Goal: Download file/media

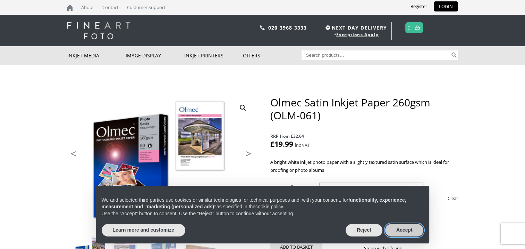
click at [406, 226] on button "Accept" at bounding box center [404, 230] width 39 height 12
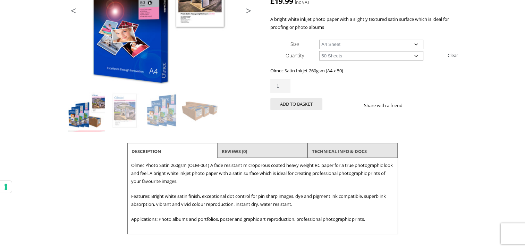
scroll to position [145, 0]
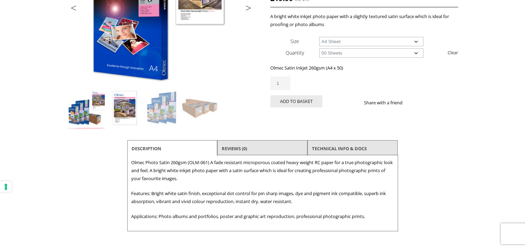
click at [109, 109] on img at bounding box center [124, 107] width 37 height 37
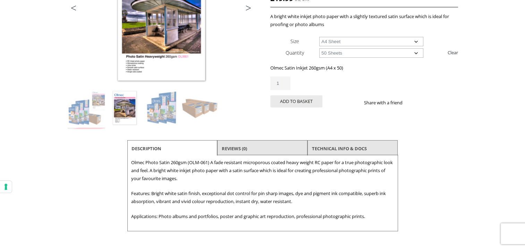
click at [182, 101] on li at bounding box center [201, 108] width 38 height 38
click at [189, 107] on img at bounding box center [200, 107] width 37 height 37
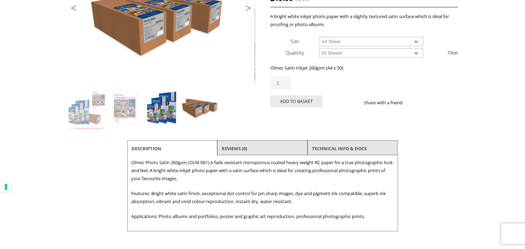
click at [168, 110] on img at bounding box center [162, 107] width 37 height 37
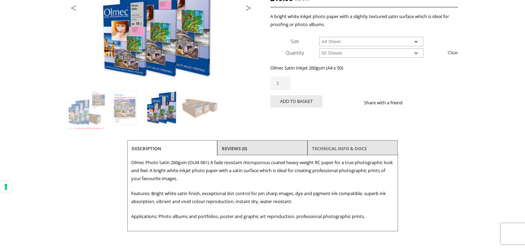
click at [359, 144] on link "TECHNICAL INFO & DOCS" at bounding box center [339, 148] width 55 height 12
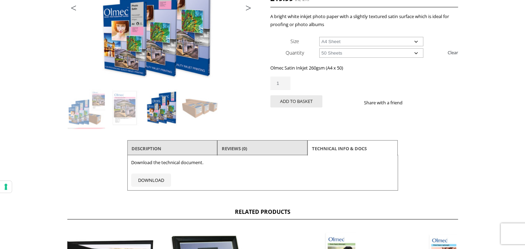
click at [284, 142] on li "Reviews (0)" at bounding box center [262, 148] width 90 height 17
click at [182, 150] on li "Description" at bounding box center [172, 148] width 90 height 17
click at [147, 149] on link "Description" at bounding box center [147, 148] width 30 height 12
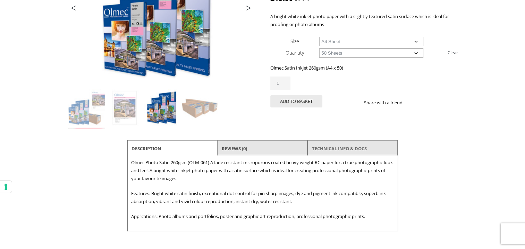
click at [353, 148] on link "TECHNICAL INFO & DOCS" at bounding box center [339, 148] width 55 height 12
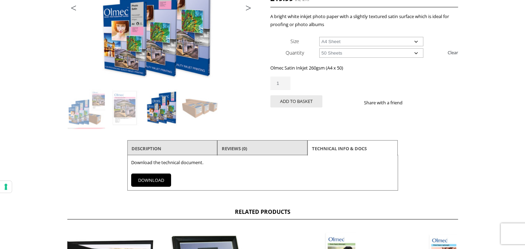
click at [153, 178] on link "DOWNLOAD" at bounding box center [151, 179] width 40 height 13
